Goal: Check status: Check status

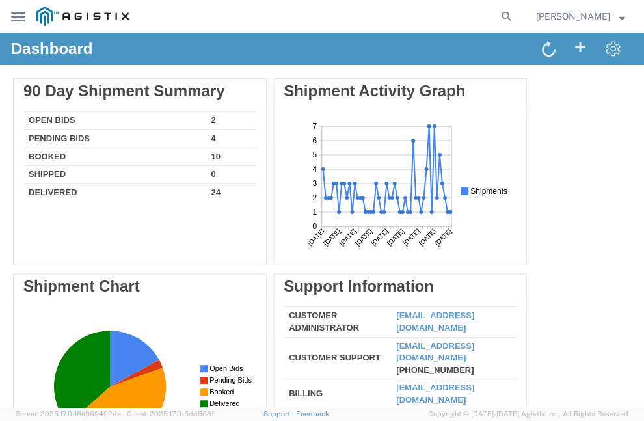
click at [517, 15] on agx-global-search at bounding box center [327, 16] width 379 height 33
click at [516, 15] on icon at bounding box center [506, 16] width 18 height 18
click at [430, 14] on input "search" at bounding box center [318, 16] width 359 height 31
paste input "56426734"
type input "56426734"
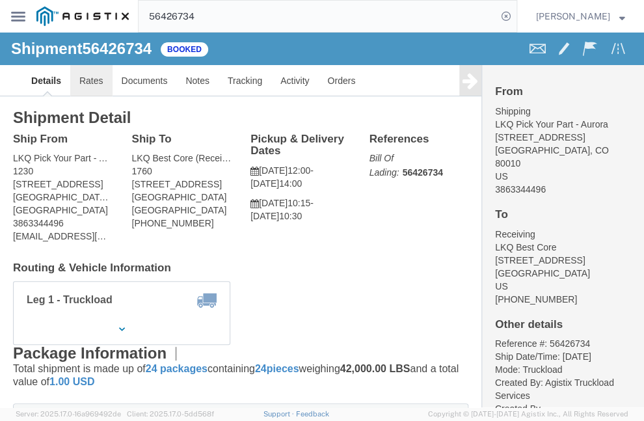
click link "Rates"
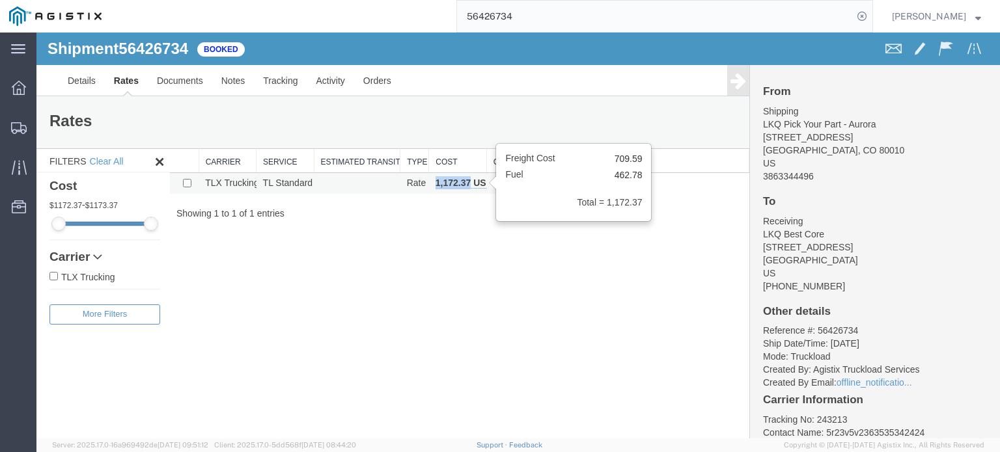
copy b "1,172.37"
drag, startPoint x: 431, startPoint y: 181, endPoint x: 466, endPoint y: 186, distance: 35.4
click at [466, 186] on td "1,172.37 USD" at bounding box center [457, 183] width 57 height 21
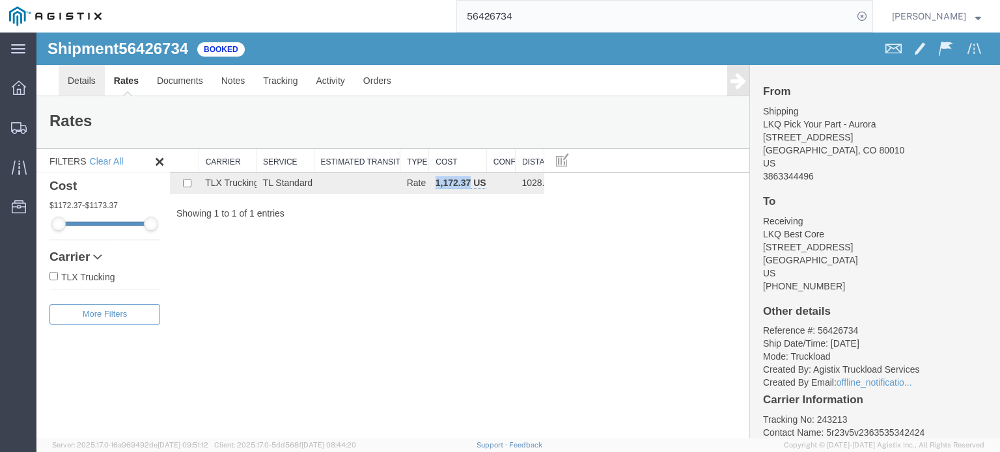
click at [89, 74] on link "Details" at bounding box center [82, 80] width 46 height 31
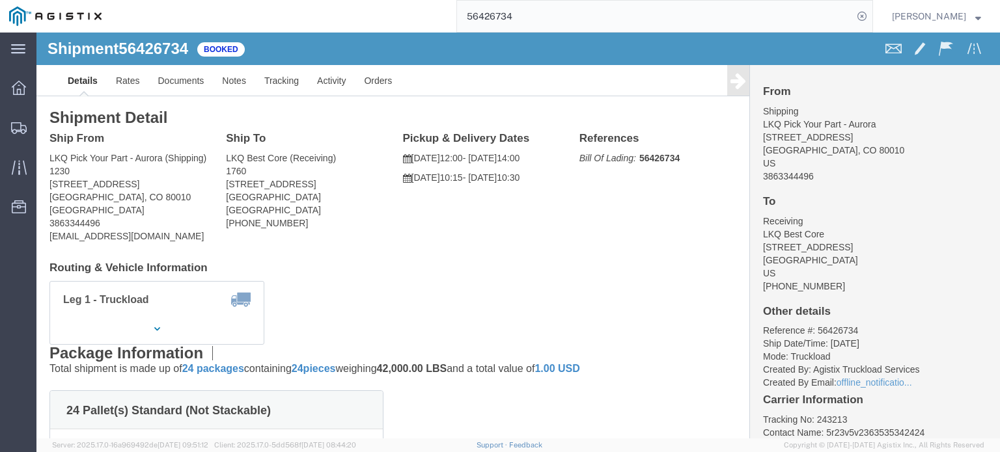
click div "Ship To LKQ Best Core (Receiving) 1760 1710 W Mount Houston Rd Houston, TX 7703…"
copy p "08/25/2025"
drag, startPoint x: 375, startPoint y: 124, endPoint x: 418, endPoint y: 123, distance: 43.0
click p "08/25/2025 12:00 - 08/25/2025 14:00"
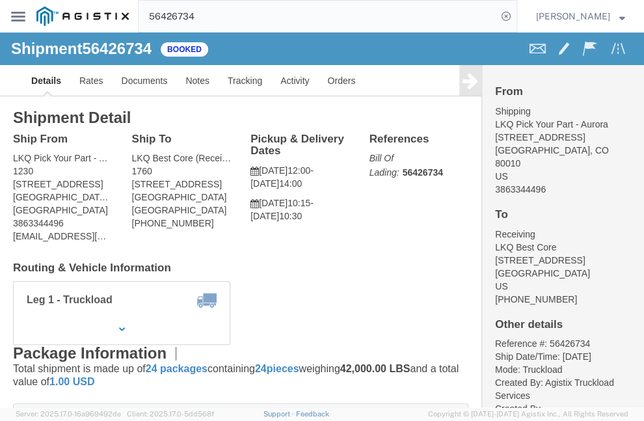
click div "Shipment Detail Ship From LKQ Pick Your Part - Aurora (Shipping) 1230 11602 E 3…"
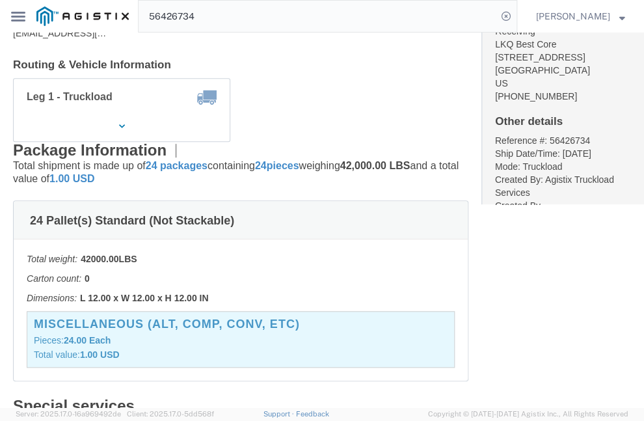
scroll to position [208, 0]
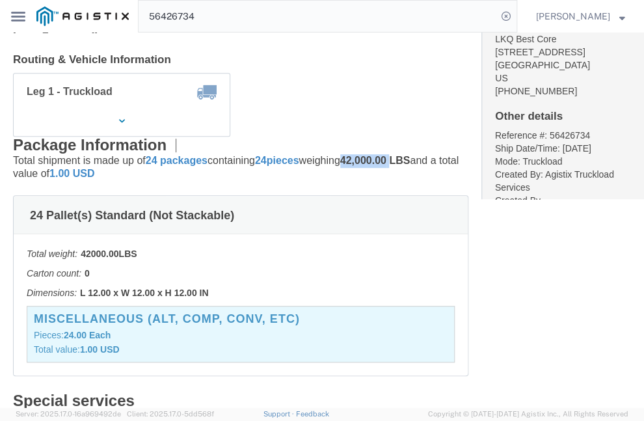
copy p "42,000.00"
drag, startPoint x: 359, startPoint y: 127, endPoint x: 406, endPoint y: 127, distance: 46.9
click p "Total shipment is made up of 24 packages containing 24 pieces weighing 42,000.0…"
click div "Package Information Total shipment is made up of 24 packages containing 24 piec…"
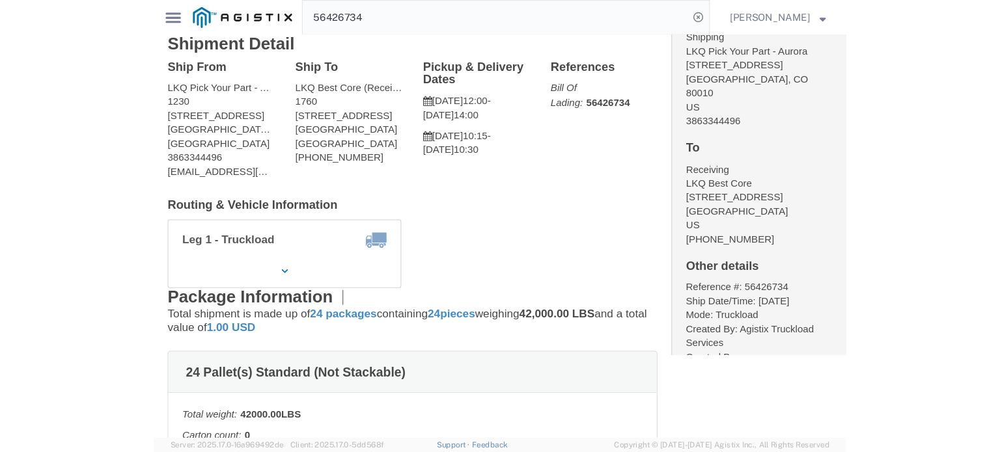
scroll to position [0, 0]
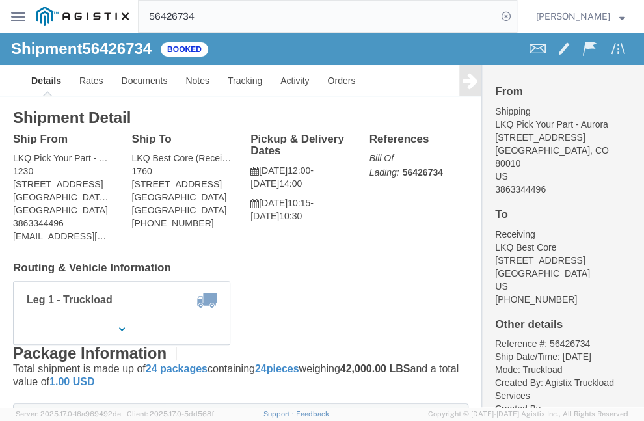
copy address "11602 E 33rd Avenue"
drag, startPoint x: 13, startPoint y: 152, endPoint x: 112, endPoint y: 151, distance: 98.9
click div "Ship From LKQ Pick Your Part - Aurora (Shipping) 1230 11602 E 33rd Avenue Auror…"
copy address "LKQ"
copy address "LKQ Pick Your Part - Aurora (Shipping) 1230"
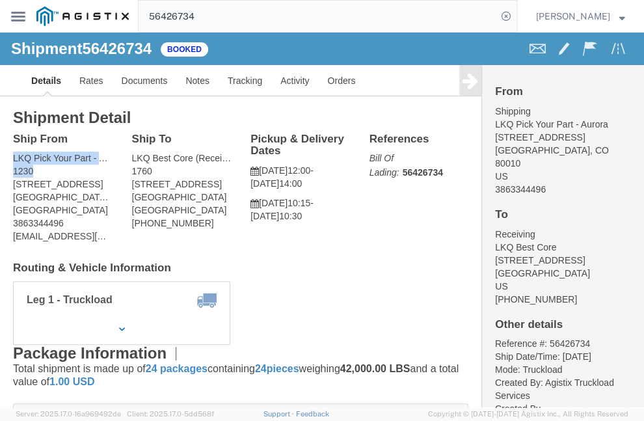
drag, startPoint x: 9, startPoint y: 126, endPoint x: 38, endPoint y: 133, distance: 30.2
click div "Ship From LKQ Pick Your Part - Aurora (Shipping) 1230 11602 E 33rd Avenue Auror…"
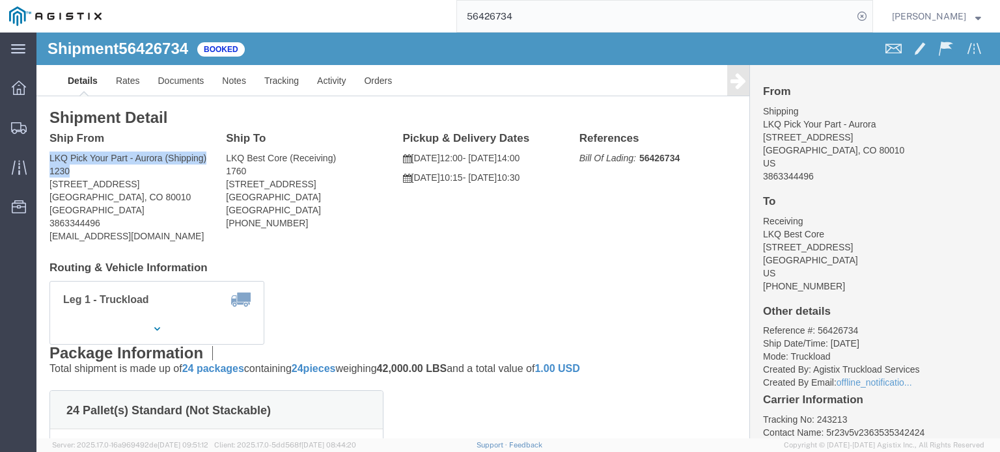
click address "LKQ Pick Your Part - Aurora (Shipping) 1230 11602 E 33rd Avenue Aurora, CO 8001…"
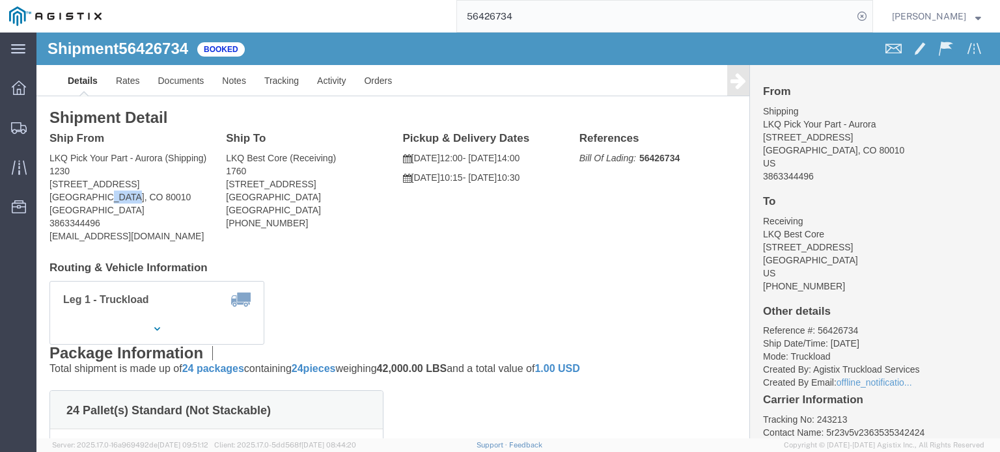
copy address "80010"
drag, startPoint x: 185, startPoint y: 124, endPoint x: 192, endPoint y: 125, distance: 7.2
click div "Ship To LKQ Best Core (Receiving) 1760 1710 W Mount Houston Rd Houston, TX 7703…"
click address "LKQ Best Core (Receiving) 1760 1710 W Mount Houston Rd Houston, TX 77038 United…"
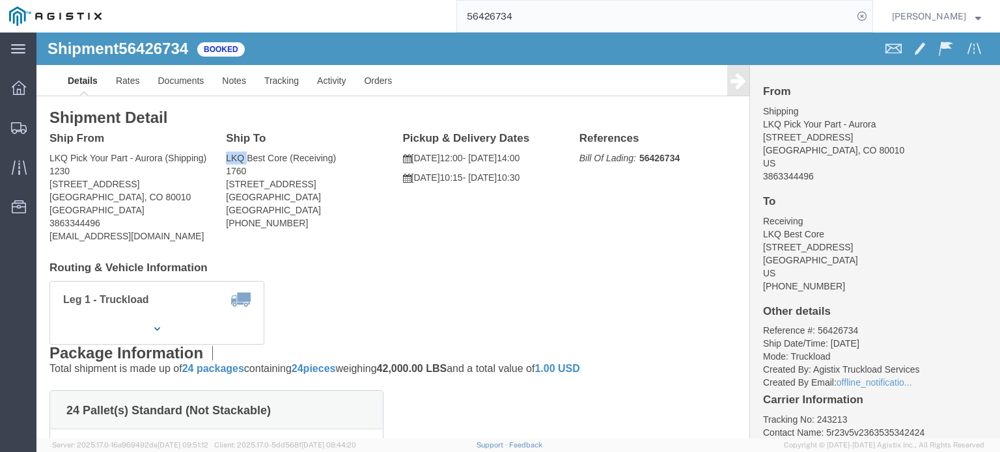
copy address "LKQ"
copy address "1710 W Mount Houston Rd"
drag, startPoint x: 187, startPoint y: 149, endPoint x: 318, endPoint y: 150, distance: 130.8
click div "Ship To LKQ Best Core (Receiving) 1760 1710 W Mount Houston Rd Houston, TX 7703…"
click address "LKQ Best Core (Receiving) 1760 1710 W Mount Houston Rd Houston, TX 77038 United…"
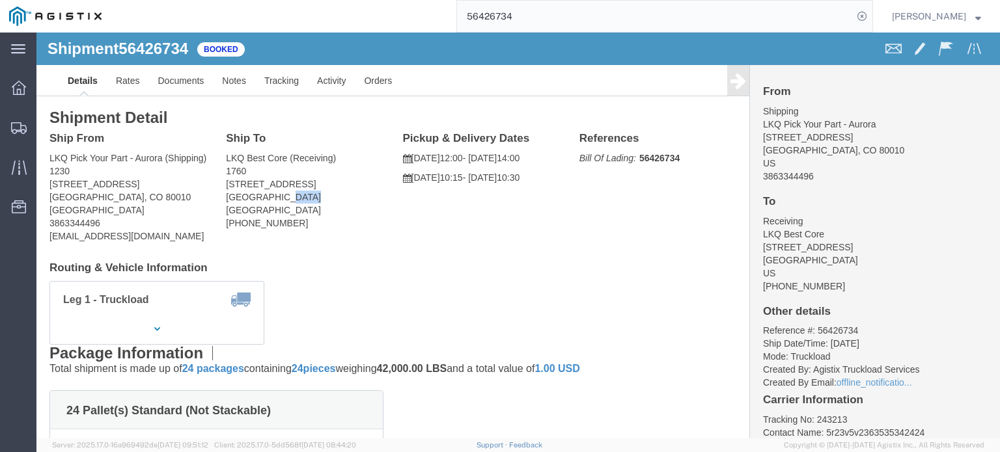
click address "LKQ Best Core (Receiving) 1760 1710 W Mount Houston Rd Houston, TX 77038 United…"
copy address "77038"
drag, startPoint x: 374, startPoint y: 156, endPoint x: 450, endPoint y: 166, distance: 76.9
click p "08/27/2025 10:15 - 08/27/2025 10:30"
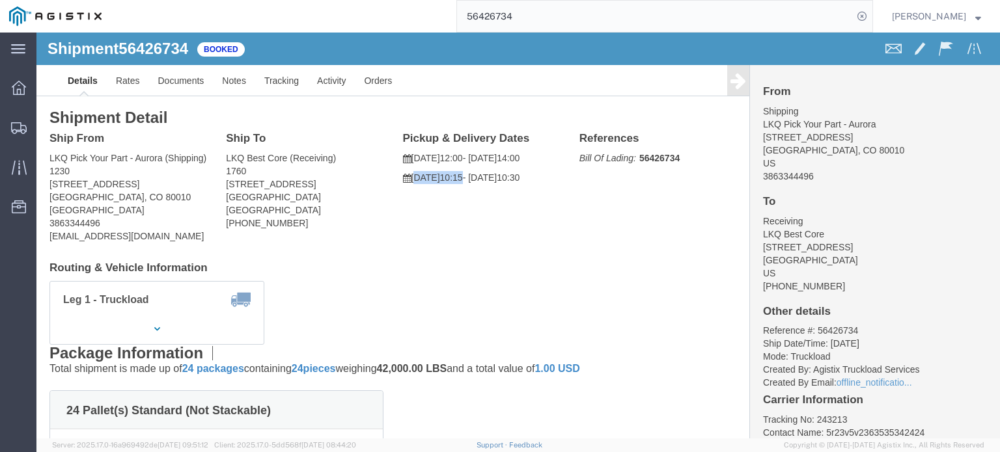
drag, startPoint x: 373, startPoint y: 157, endPoint x: 443, endPoint y: 154, distance: 70.3
click p "08/27/2025 10:15 - 08/27/2025 10:30"
drag, startPoint x: 374, startPoint y: 120, endPoint x: 458, endPoint y: 142, distance: 86.7
click p "08/25/2025 12:00 - 08/25/2025 14:00"
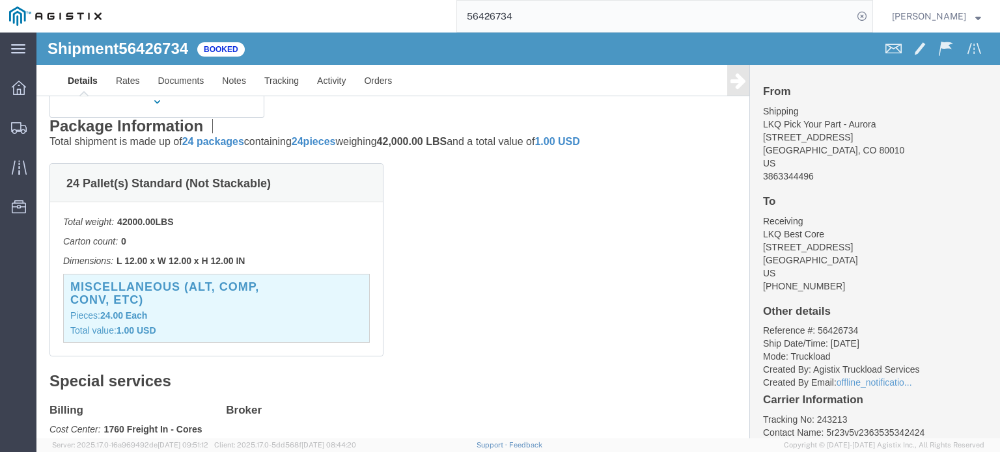
scroll to position [234, 0]
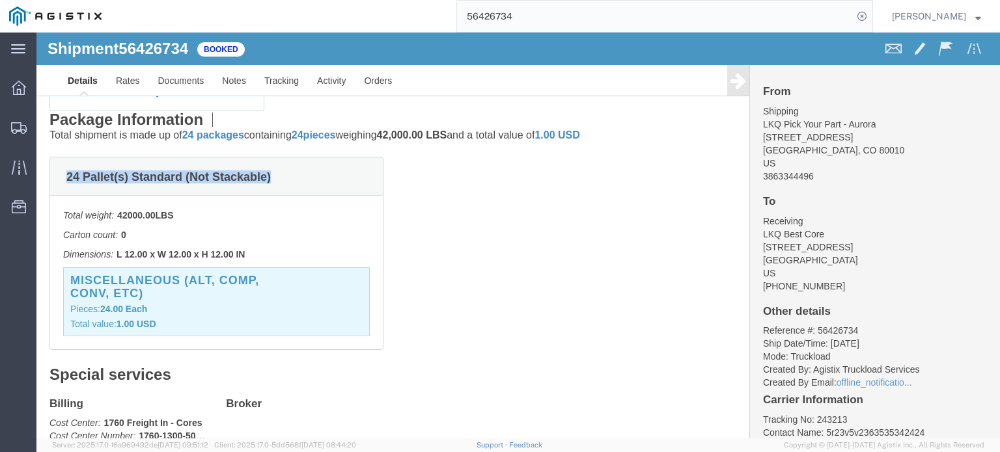
drag, startPoint x: 25, startPoint y: 141, endPoint x: 273, endPoint y: 131, distance: 248.2
click div "24 Pallet(s) Standard (Not Stackable)"
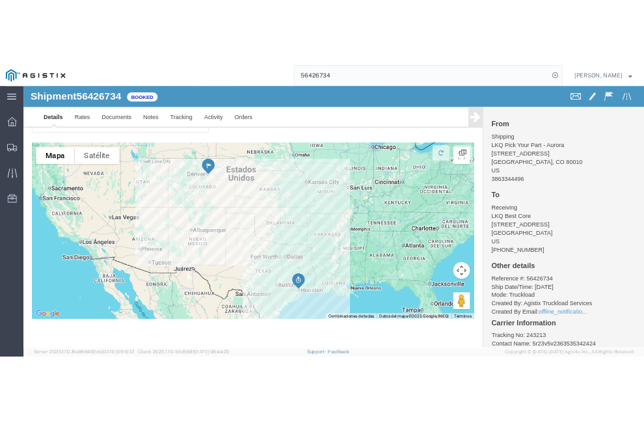
scroll to position [0, 0]
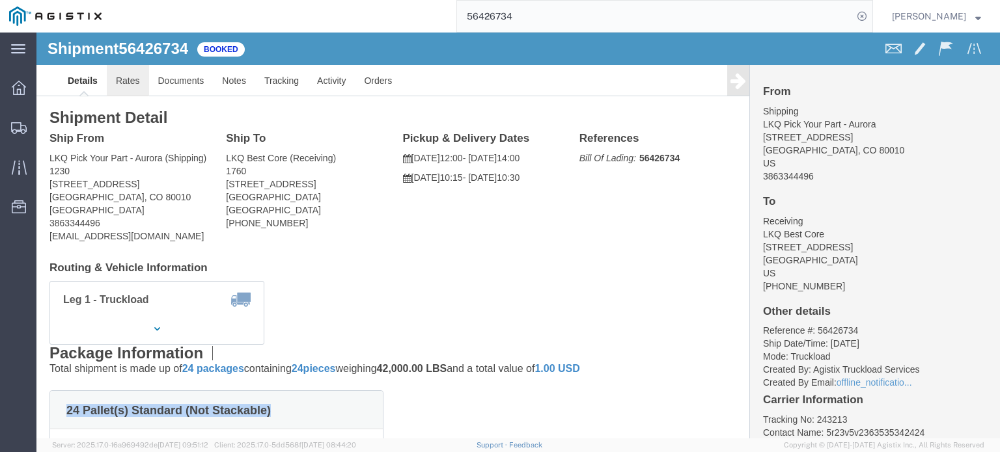
click link "Rates"
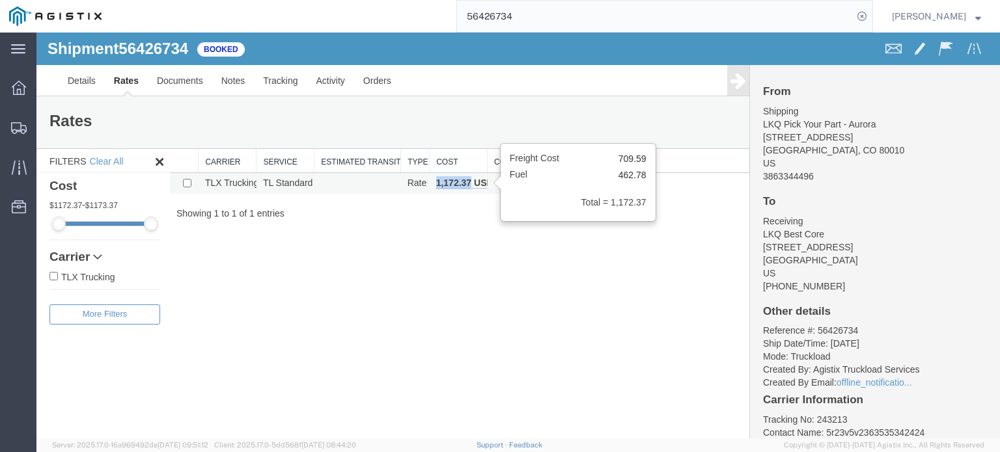
drag, startPoint x: 432, startPoint y: 186, endPoint x: 472, endPoint y: 186, distance: 39.7
click at [472, 186] on td "1,172.37 USD" at bounding box center [459, 183] width 58 height 21
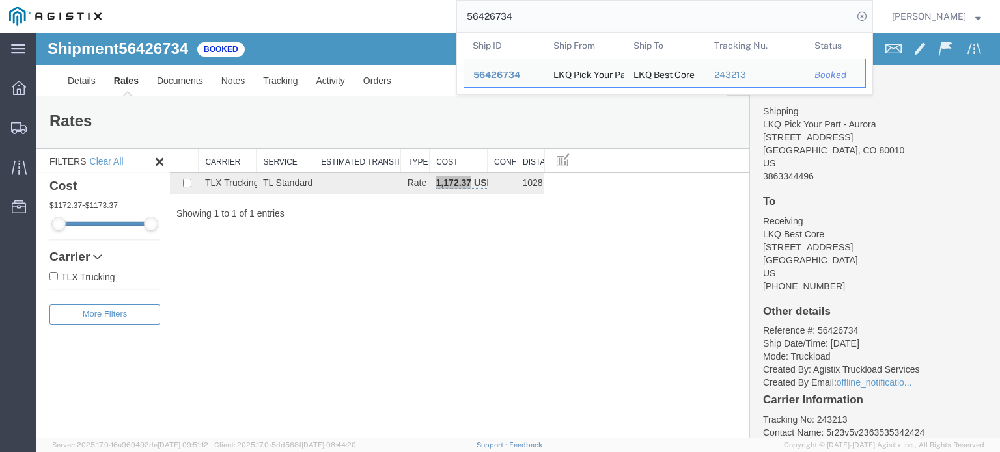
click at [516, 16] on input "56426734" at bounding box center [655, 16] width 396 height 31
